Goal: Information Seeking & Learning: Learn about a topic

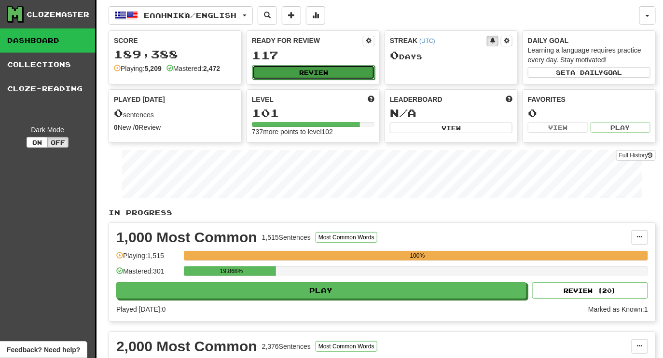
click at [327, 70] on button "Review" at bounding box center [313, 72] width 123 height 14
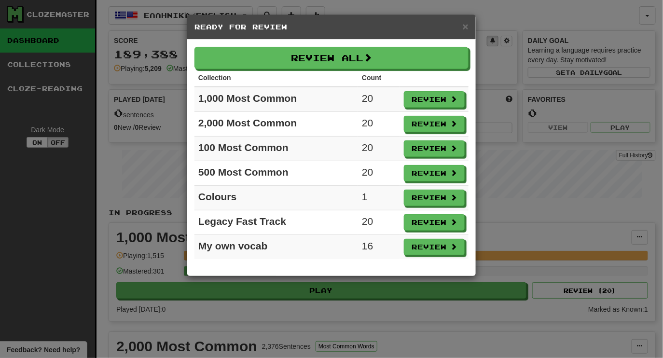
click at [299, 43] on div "Review All Collection Count 1,000 Most Common 20 Review 2,000 Most Common 20 Re…" at bounding box center [331, 158] width 289 height 236
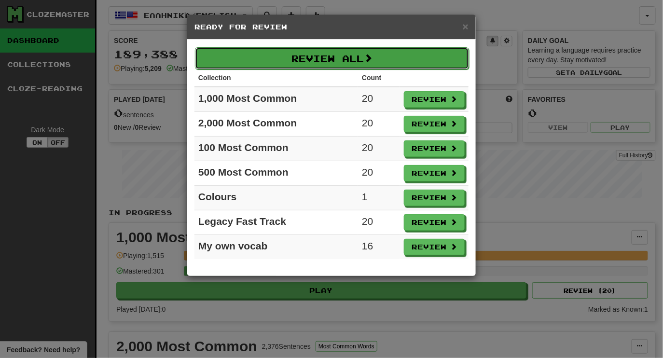
click at [300, 55] on button "Review All" at bounding box center [332, 58] width 274 height 22
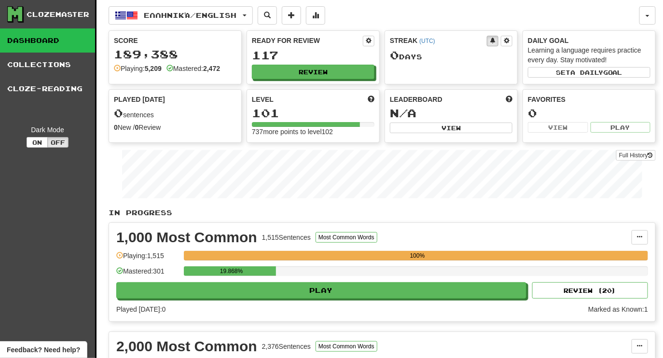
select select "********"
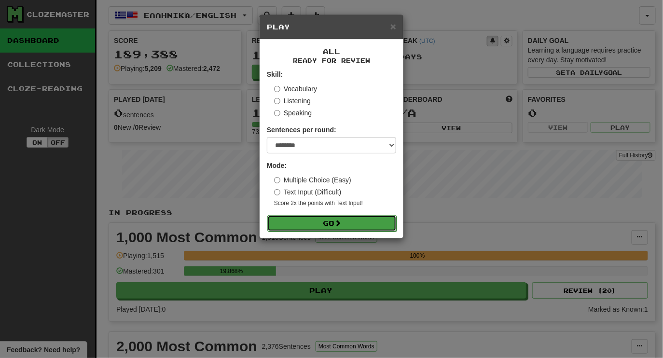
click at [359, 225] on button "Go" at bounding box center [331, 223] width 129 height 16
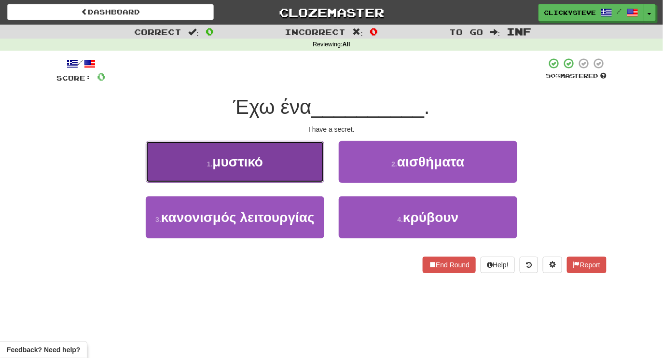
click at [273, 160] on button "1 . μυστικό" at bounding box center [235, 162] width 179 height 42
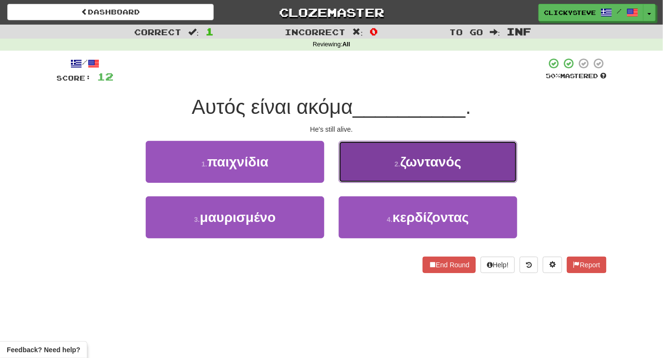
click at [373, 166] on button "2 . ζωντανός" at bounding box center [428, 162] width 179 height 42
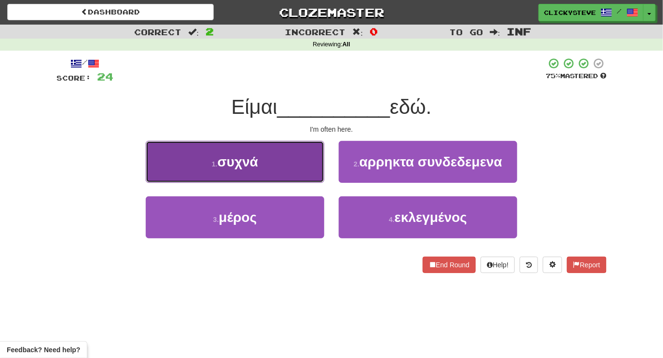
click at [290, 179] on button "1 . συχνά" at bounding box center [235, 162] width 179 height 42
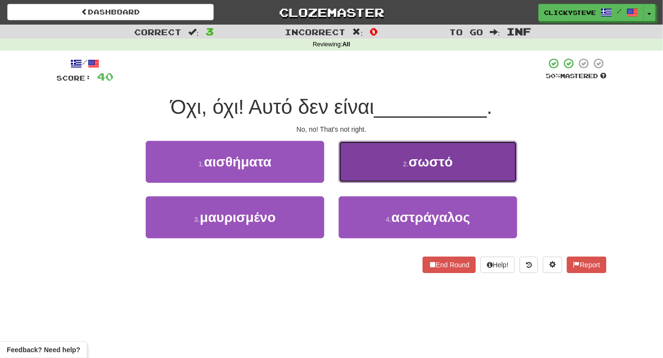
click at [399, 169] on button "2 . σωστό" at bounding box center [428, 162] width 179 height 42
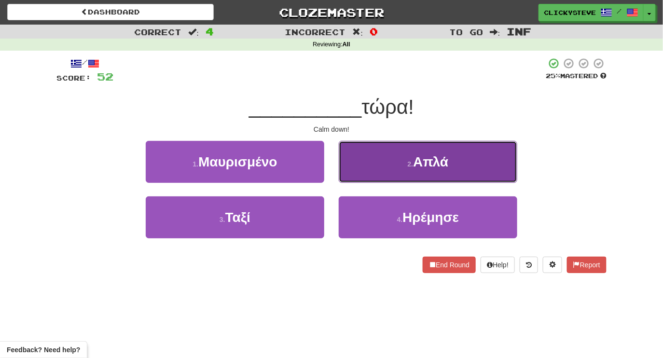
click at [389, 171] on button "2 . Απλά" at bounding box center [428, 162] width 179 height 42
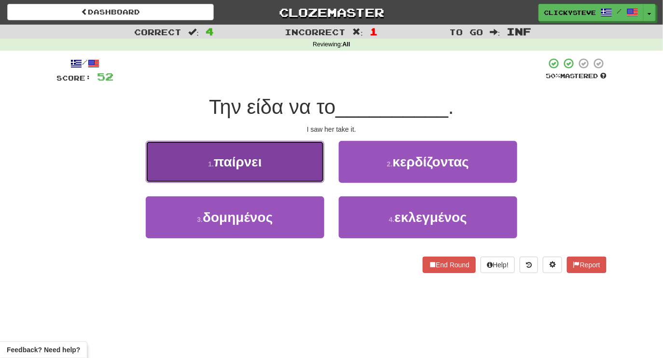
click at [259, 166] on span "παίρνει" at bounding box center [238, 161] width 48 height 15
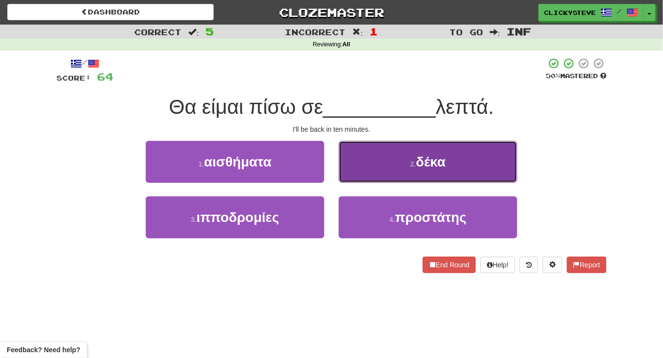
click at [368, 164] on button "2 . δέκα" at bounding box center [428, 162] width 179 height 42
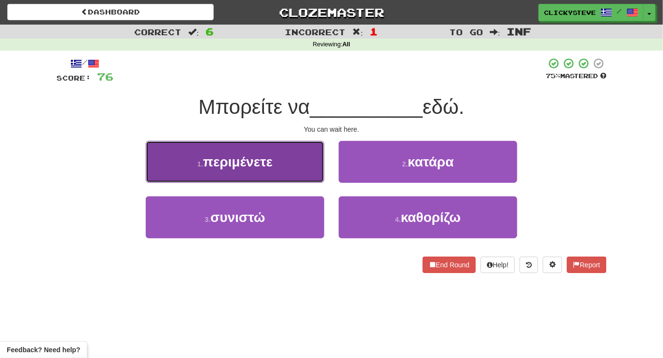
click at [269, 166] on span "περιμένετε" at bounding box center [237, 161] width 69 height 15
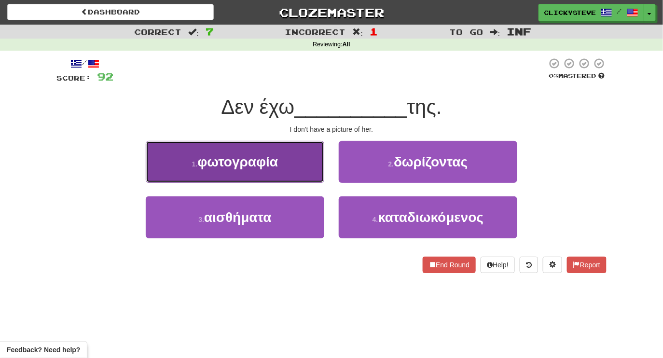
click at [263, 166] on span "φωτογραφία" at bounding box center [237, 161] width 81 height 15
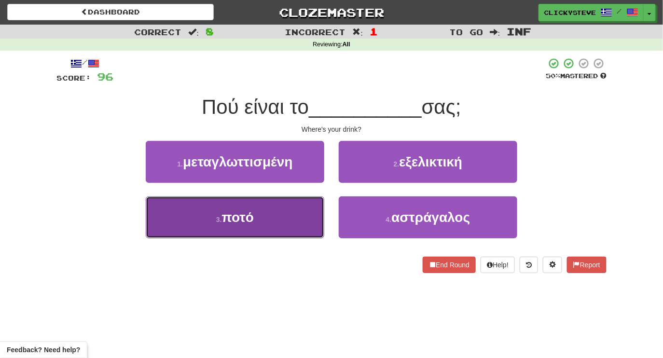
click at [274, 220] on button "3 . ποτό" at bounding box center [235, 217] width 179 height 42
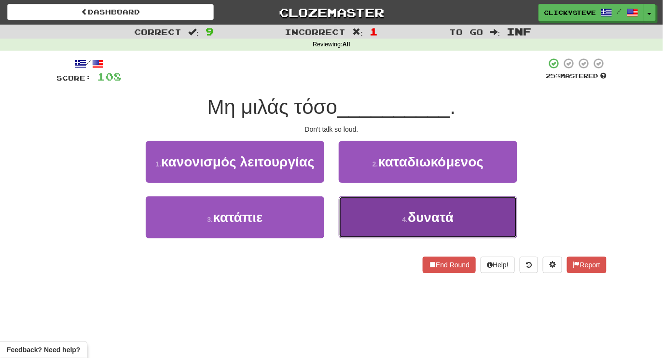
click at [365, 217] on button "4 . δυνατά" at bounding box center [428, 217] width 179 height 42
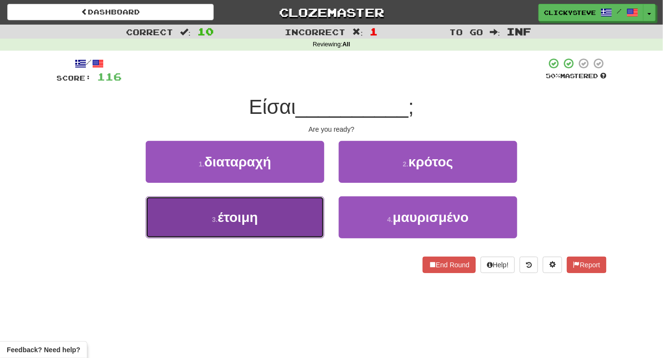
click at [283, 208] on button "3 . έτοιμη" at bounding box center [235, 217] width 179 height 42
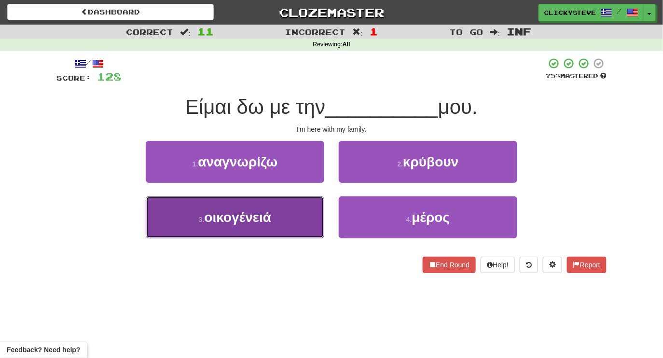
click at [291, 217] on button "3 . οικογένειά" at bounding box center [235, 217] width 179 height 42
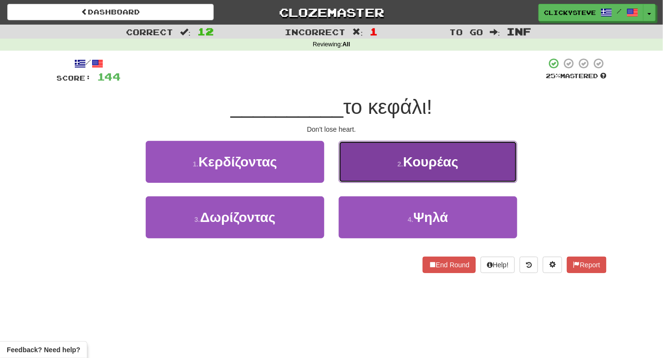
click at [391, 168] on button "2 . Κουρέας" at bounding box center [428, 162] width 179 height 42
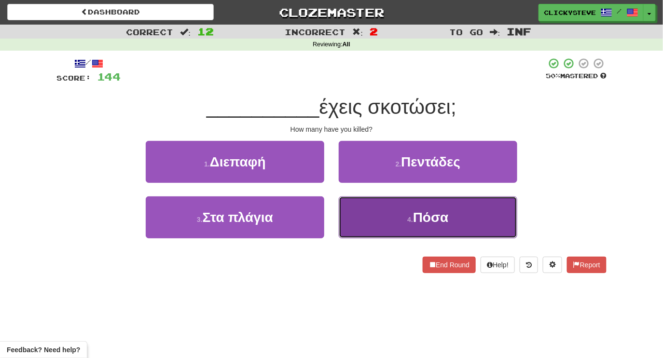
click at [392, 230] on button "4 . Πόσα" at bounding box center [428, 217] width 179 height 42
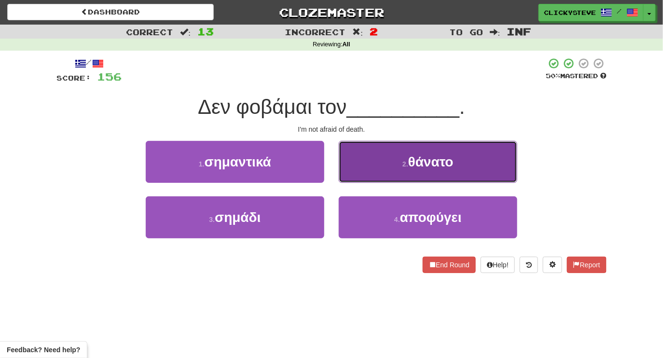
click at [409, 156] on span "θάνατο" at bounding box center [430, 161] width 45 height 15
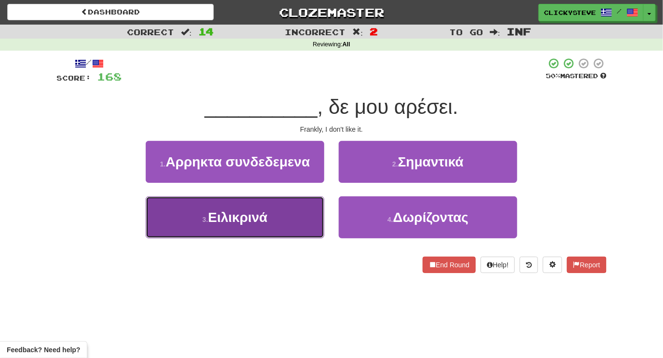
click at [295, 216] on button "3 . Ειλικρινά" at bounding box center [235, 217] width 179 height 42
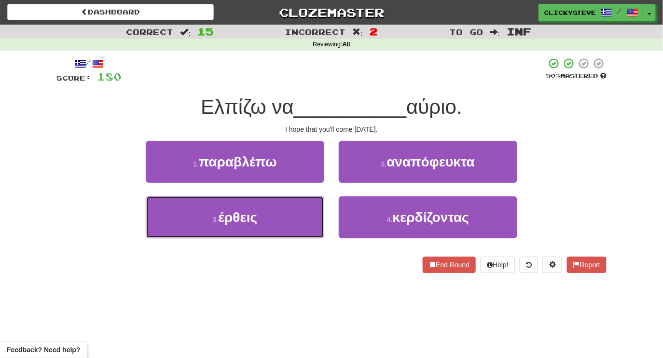
click at [295, 212] on button "3 . έρθεις" at bounding box center [235, 217] width 179 height 42
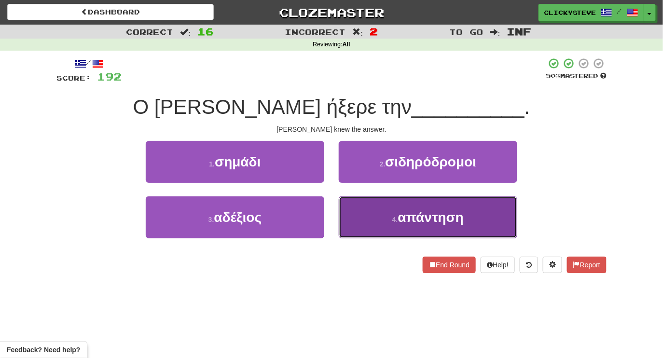
click at [371, 218] on button "4 . απάντηση" at bounding box center [428, 217] width 179 height 42
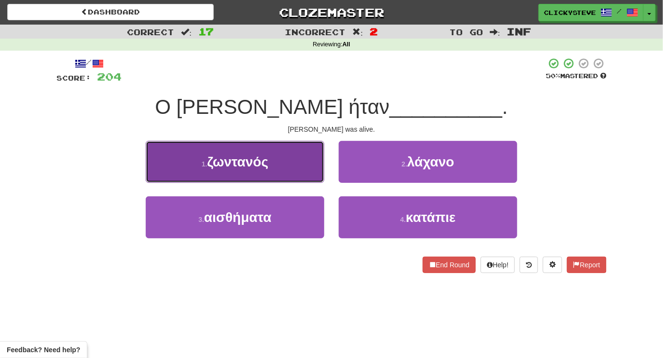
click at [283, 147] on button "1 . ζωντανός" at bounding box center [235, 162] width 179 height 42
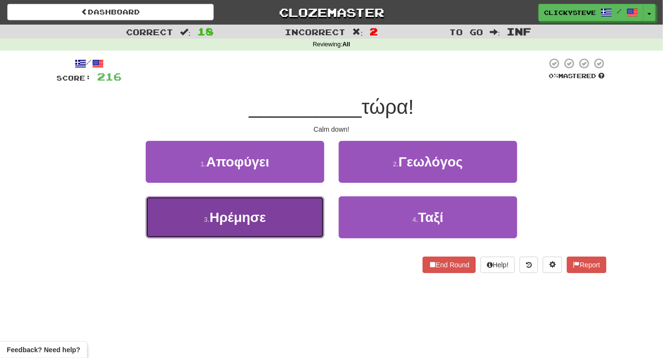
click at [298, 211] on button "3 . Ηρέμησε" at bounding box center [235, 217] width 179 height 42
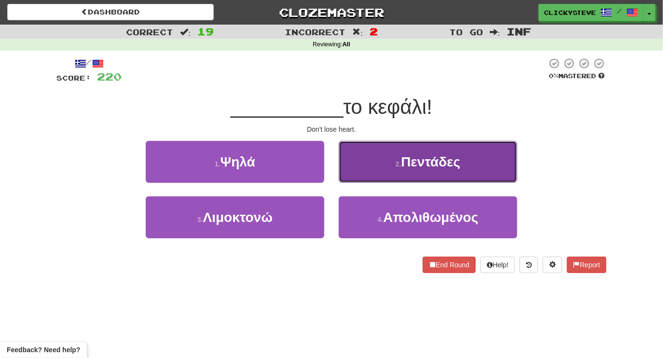
click at [391, 165] on button "2 . Πεντάδες" at bounding box center [428, 162] width 179 height 42
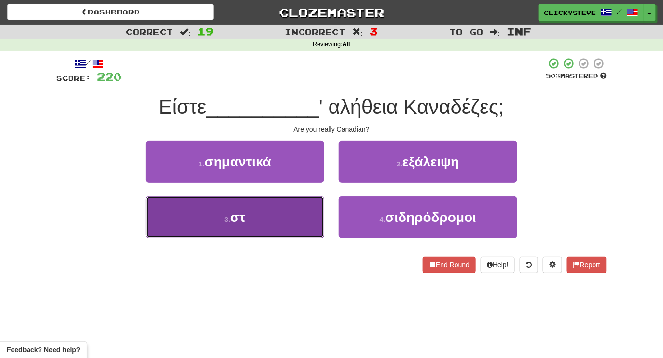
click at [295, 216] on button "3 . στ" at bounding box center [235, 217] width 179 height 42
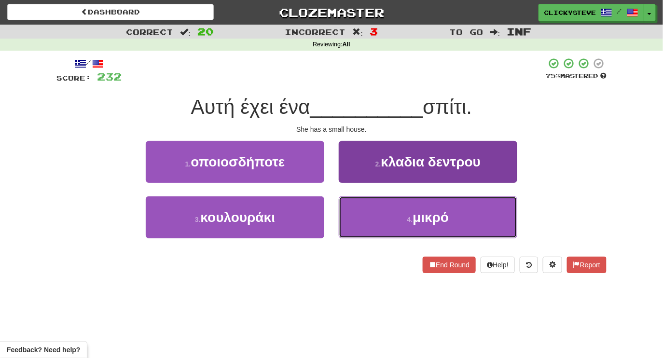
click at [366, 225] on button "4 . μικρό" at bounding box center [428, 217] width 179 height 42
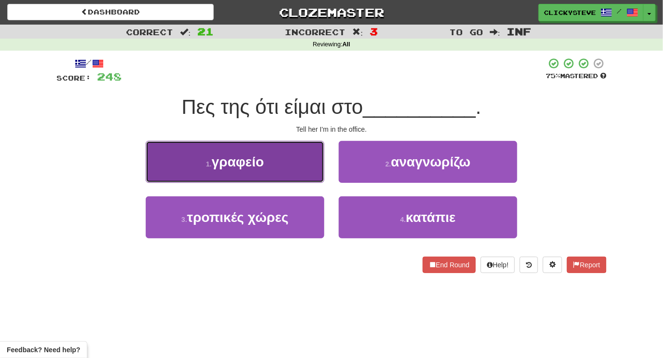
click at [279, 166] on button "1 . γραφείο" at bounding box center [235, 162] width 179 height 42
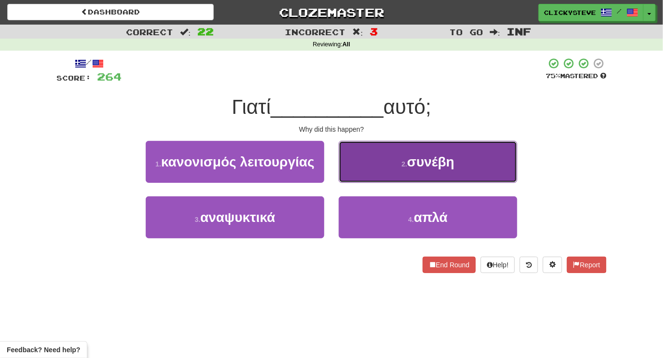
click at [364, 146] on button "2 . συνέβη" at bounding box center [428, 162] width 179 height 42
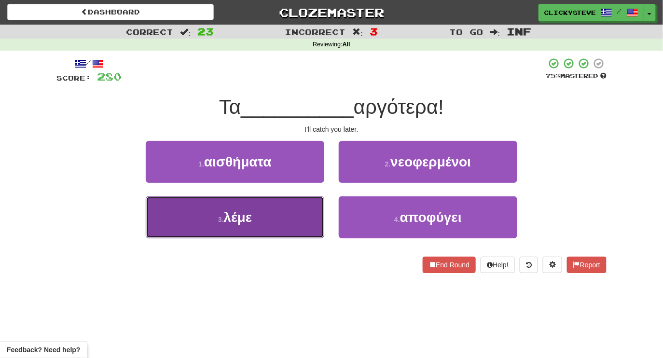
click at [273, 220] on button "3 . λέμε" at bounding box center [235, 217] width 179 height 42
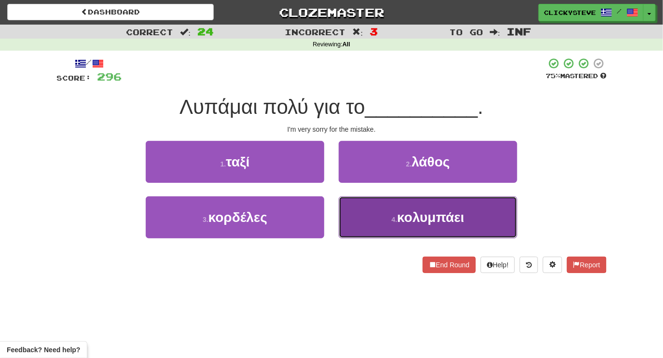
click at [378, 215] on button "4 . κολυμπάει" at bounding box center [428, 217] width 179 height 42
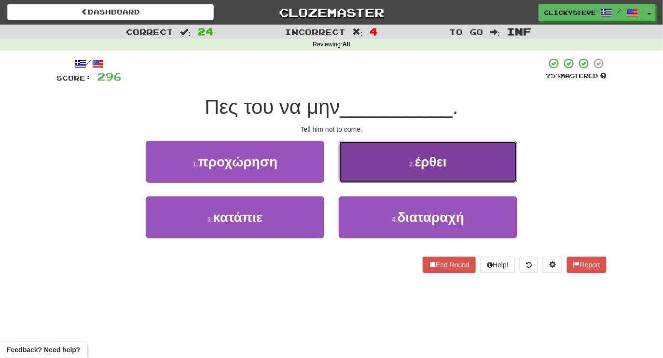
click at [369, 170] on button "2 . έρθει" at bounding box center [428, 162] width 179 height 42
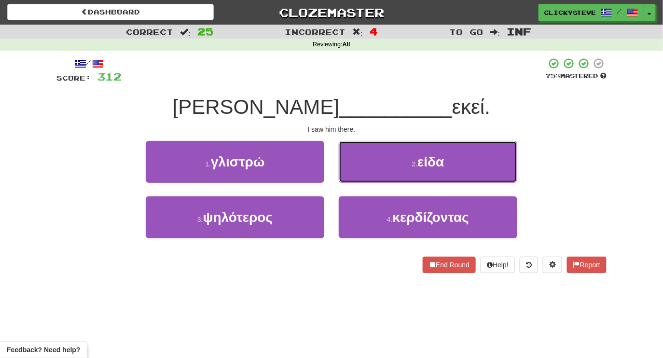
click at [369, 166] on button "2 . είδα" at bounding box center [428, 162] width 179 height 42
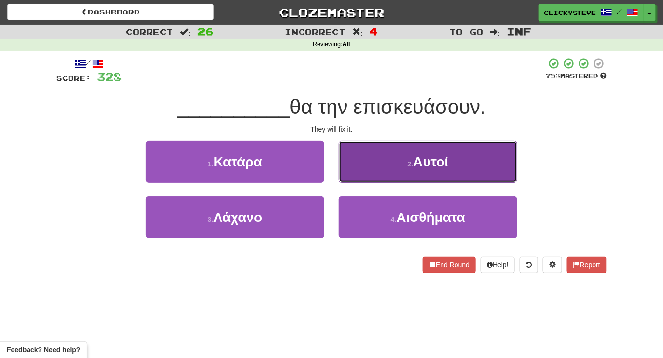
click at [375, 168] on button "2 . Αυτοί" at bounding box center [428, 162] width 179 height 42
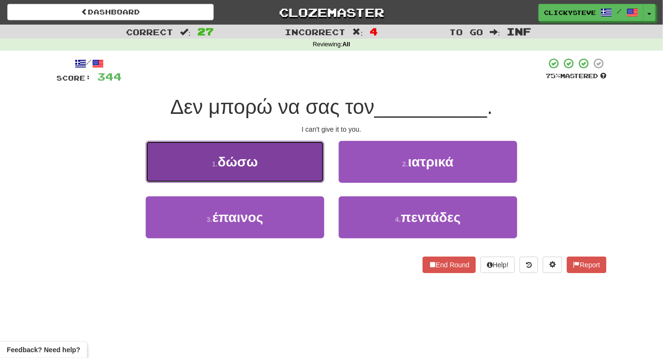
click at [275, 167] on button "1 . δώσω" at bounding box center [235, 162] width 179 height 42
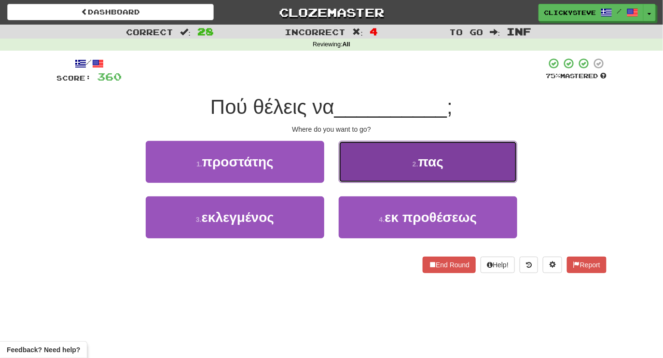
click at [385, 174] on button "2 . πας" at bounding box center [428, 162] width 179 height 42
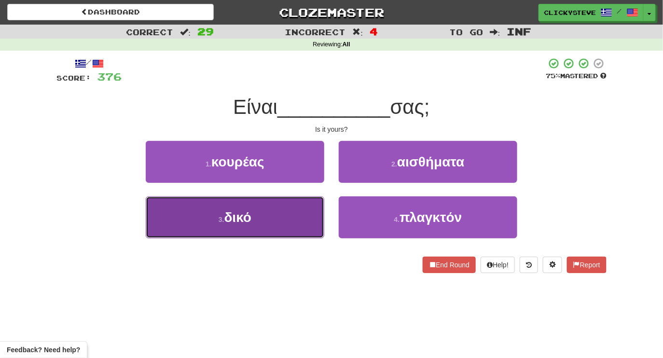
click at [305, 221] on button "3 . δικό" at bounding box center [235, 217] width 179 height 42
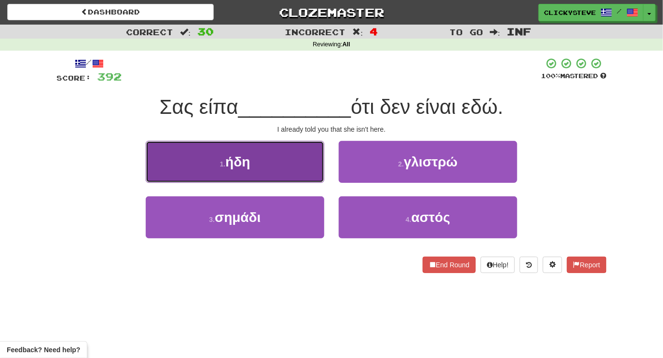
click at [274, 153] on button "1 . ήδη" at bounding box center [235, 162] width 179 height 42
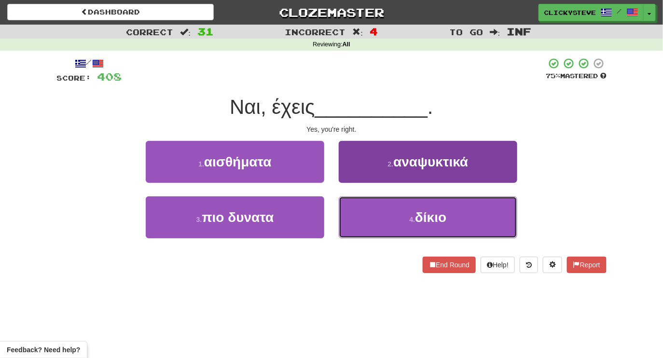
click at [379, 213] on button "4 . δίκιο" at bounding box center [428, 217] width 179 height 42
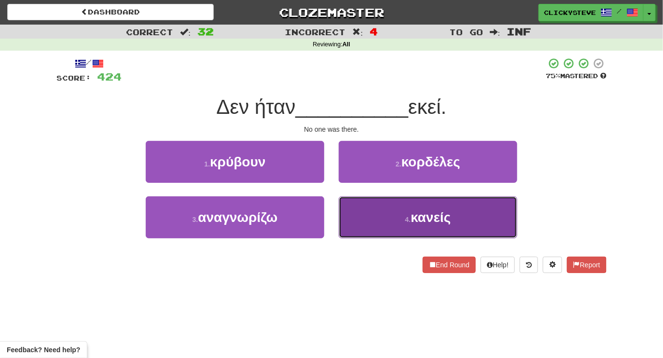
click at [394, 233] on button "4 . κανείς" at bounding box center [428, 217] width 179 height 42
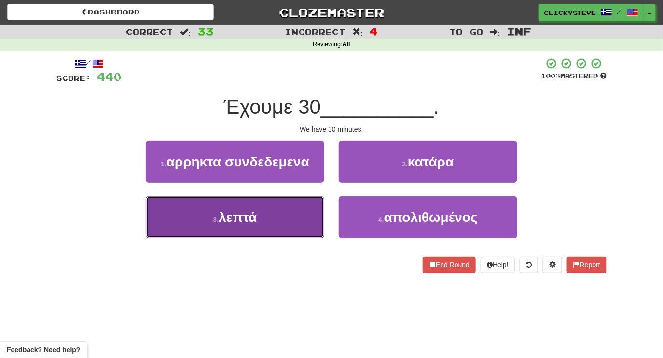
click at [307, 211] on button "3 . λεπτά" at bounding box center [235, 217] width 179 height 42
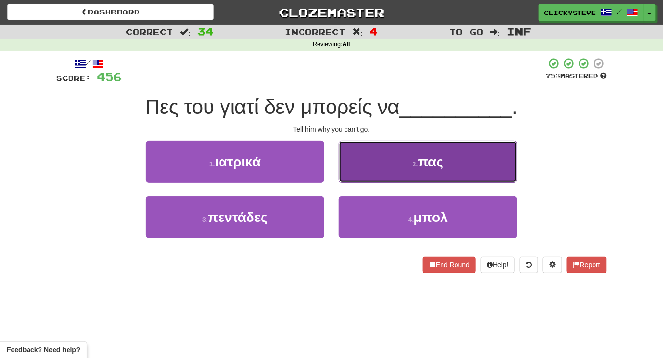
click at [364, 165] on button "2 . πας" at bounding box center [428, 162] width 179 height 42
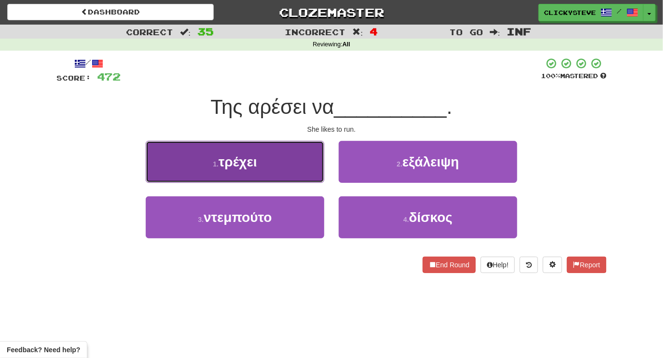
click at [280, 165] on button "1 . τρέχει" at bounding box center [235, 162] width 179 height 42
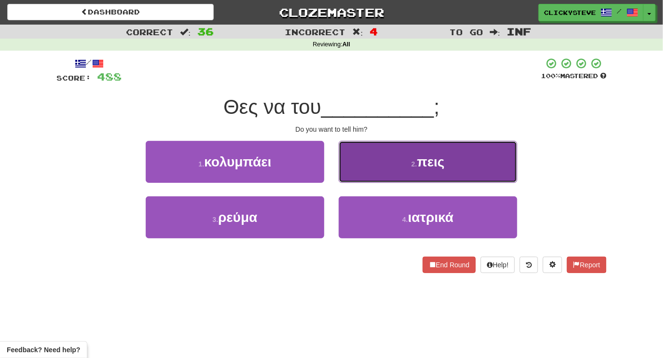
click at [366, 167] on button "2 . πεις" at bounding box center [428, 162] width 179 height 42
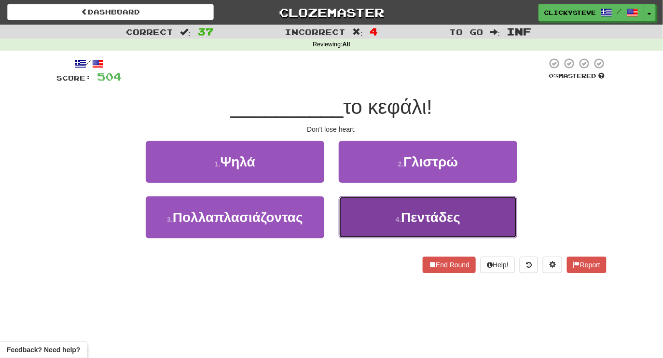
click at [378, 232] on button "4 . Πεντάδες" at bounding box center [428, 217] width 179 height 42
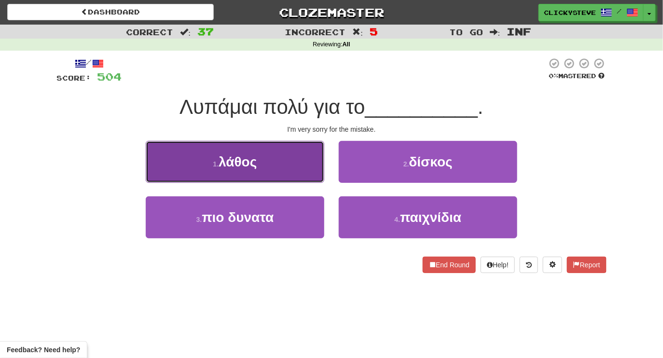
click at [260, 164] on button "1 . λάθος" at bounding box center [235, 162] width 179 height 42
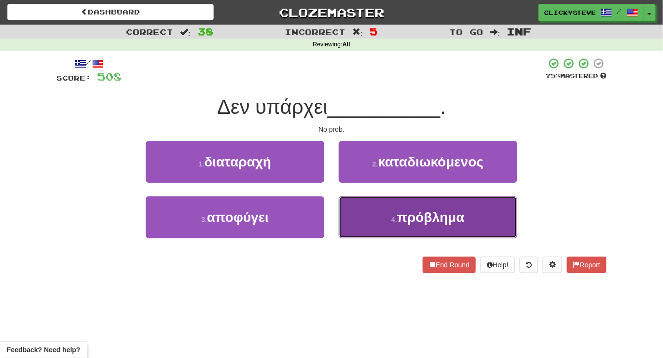
click at [372, 224] on button "4 . πρόβλημα" at bounding box center [428, 217] width 179 height 42
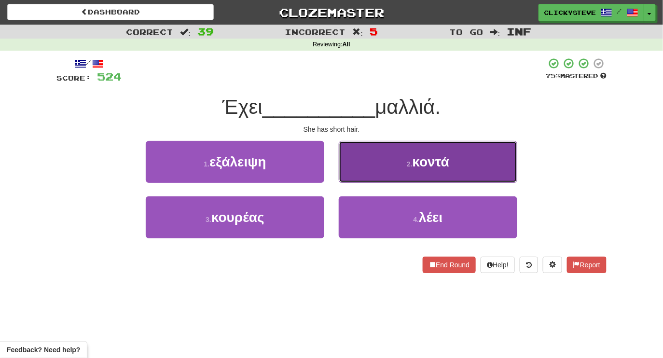
click at [361, 161] on button "2 . κοντά" at bounding box center [428, 162] width 179 height 42
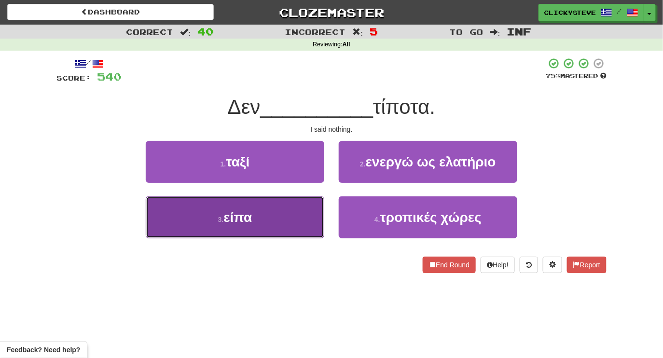
click at [266, 217] on button "3 . είπα" at bounding box center [235, 217] width 179 height 42
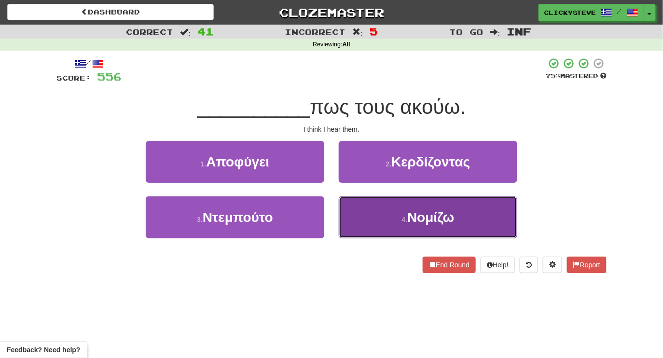
click at [382, 207] on button "4 . Νομίζω" at bounding box center [428, 217] width 179 height 42
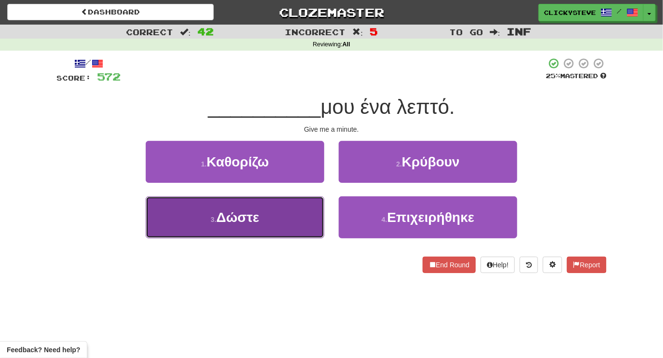
click at [286, 210] on button "3 . Δώστε" at bounding box center [235, 217] width 179 height 42
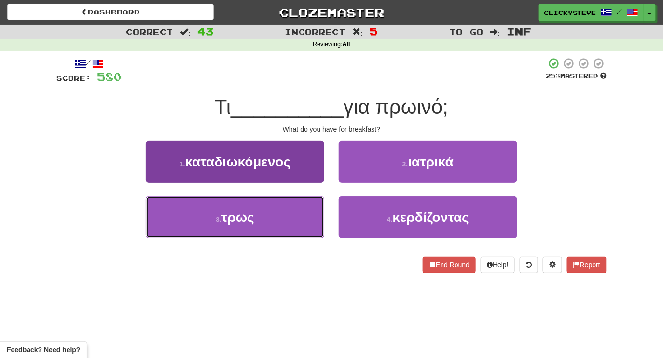
click at [289, 207] on button "3 . τρως" at bounding box center [235, 217] width 179 height 42
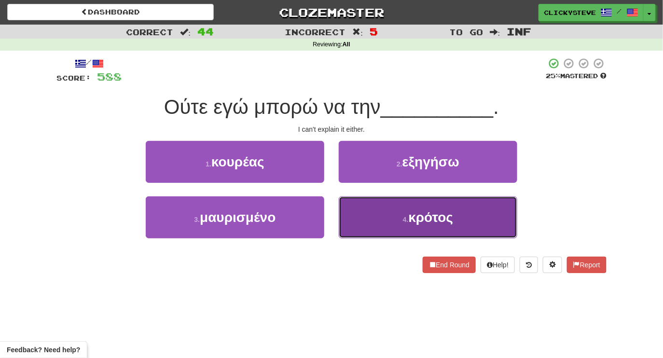
click at [387, 219] on button "4 . κρότος" at bounding box center [428, 217] width 179 height 42
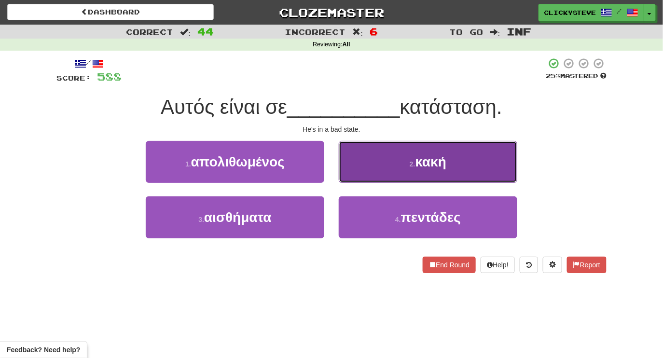
click at [360, 168] on button "2 . κακή" at bounding box center [428, 162] width 179 height 42
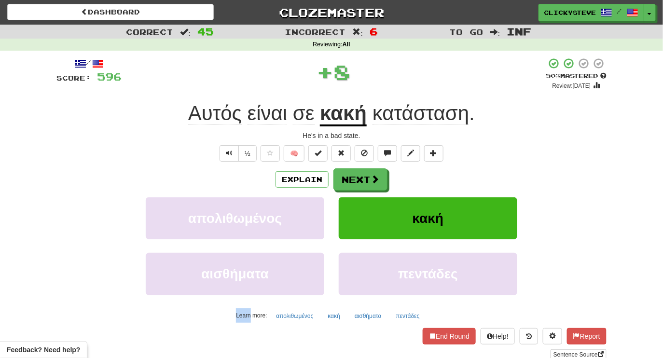
click at [360, 168] on div "/ Score: 596 + 8 50 % Mastered Review: [DATE] Αυτός είναι σε κακή κατάσταση . H…" at bounding box center [331, 208] width 550 height 303
click at [363, 181] on button "Next" at bounding box center [361, 180] width 54 height 22
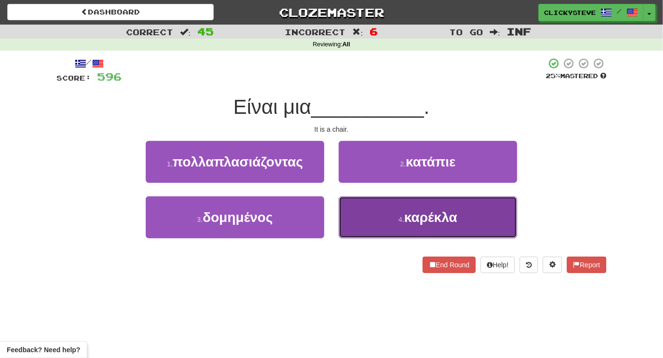
click at [373, 211] on button "4 . καρέκλα" at bounding box center [428, 217] width 179 height 42
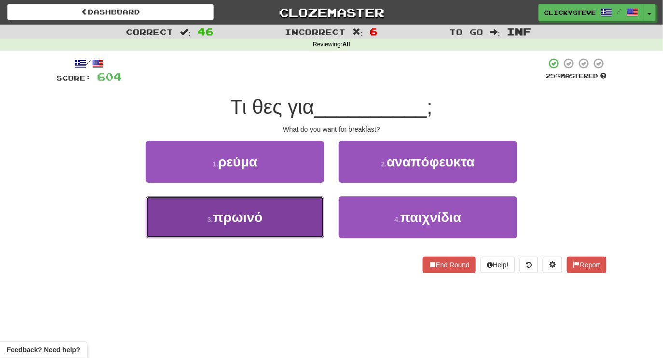
click at [276, 218] on button "3 . πρωινό" at bounding box center [235, 217] width 179 height 42
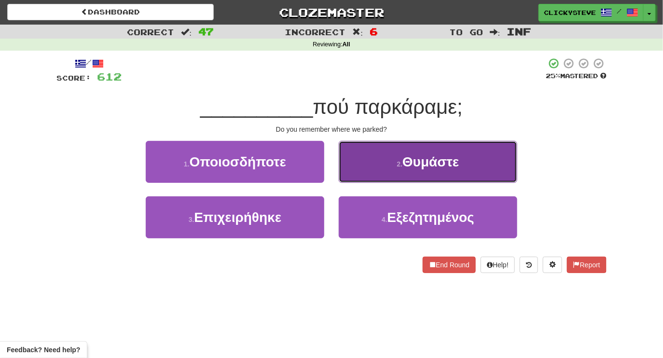
click at [395, 170] on button "2 . Θυμάστε" at bounding box center [428, 162] width 179 height 42
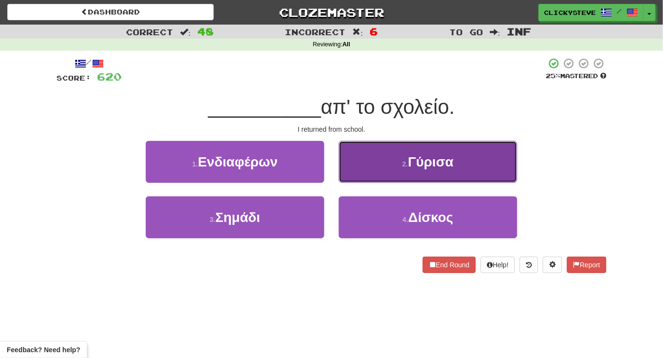
click at [391, 173] on button "2 . [GEOGRAPHIC_DATA]" at bounding box center [428, 162] width 179 height 42
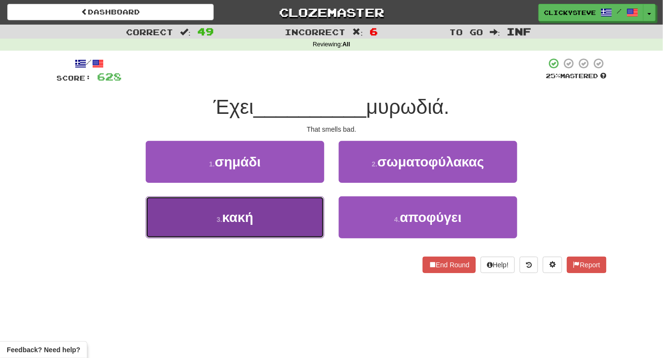
click at [297, 213] on button "3 . κακή" at bounding box center [235, 217] width 179 height 42
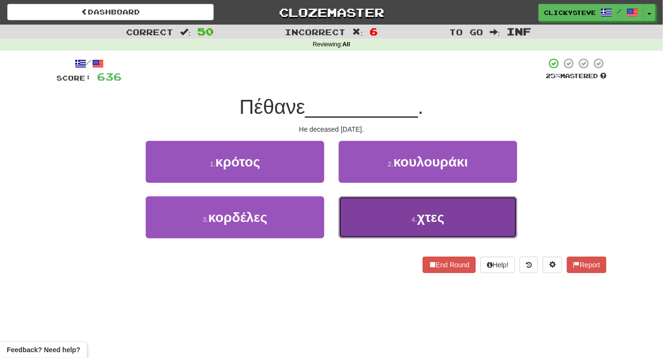
click at [383, 217] on button "4 . χτες" at bounding box center [428, 217] width 179 height 42
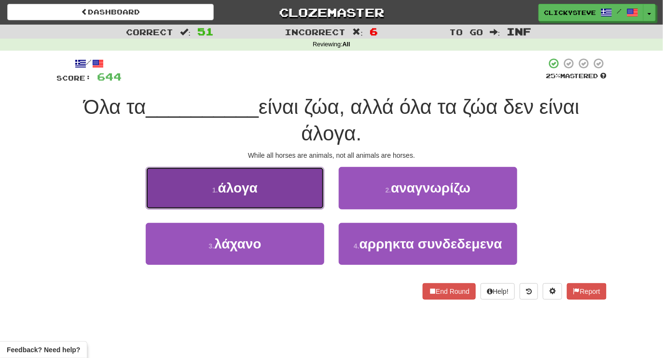
click at [285, 202] on button "1 . άλογα" at bounding box center [235, 188] width 179 height 42
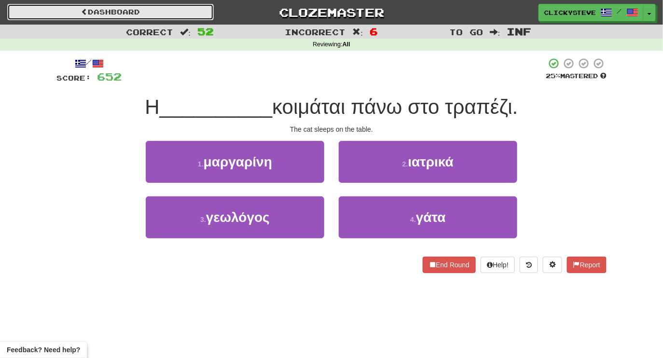
click at [154, 14] on link "Dashboard" at bounding box center [110, 12] width 207 height 16
